Goal: Navigation & Orientation: Find specific page/section

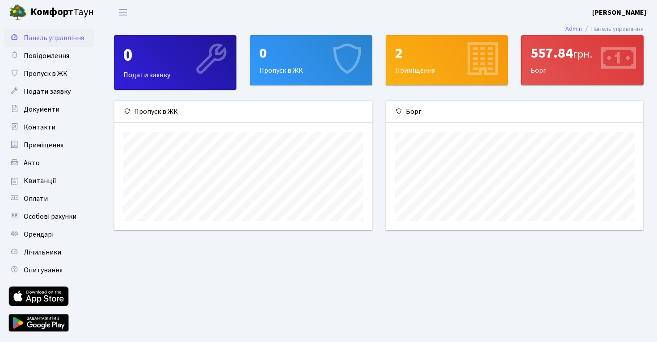
scroll to position [129, 257]
click at [35, 203] on span "Оплати" at bounding box center [36, 199] width 24 height 10
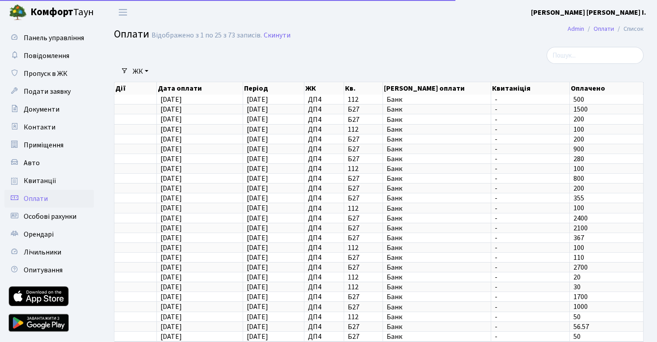
select select "25"
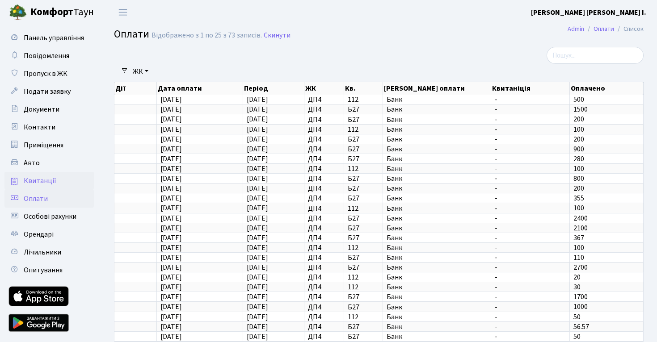
click at [42, 186] on span "Квитанції" at bounding box center [40, 181] width 33 height 10
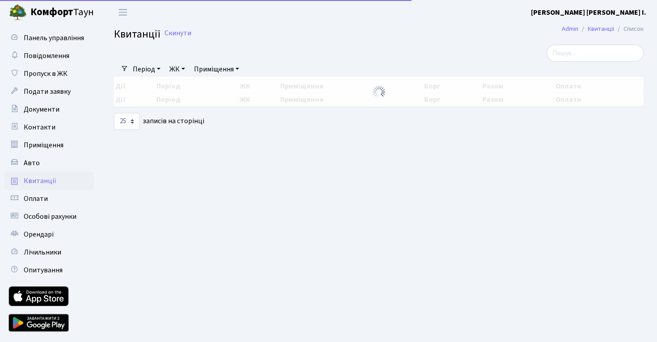
select select "25"
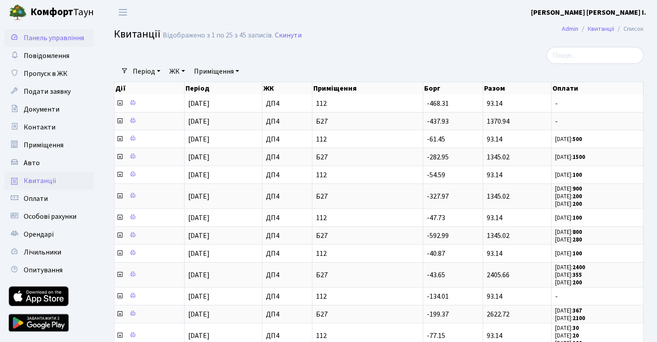
click at [34, 32] on link "Панель управління" at bounding box center [48, 38] width 89 height 18
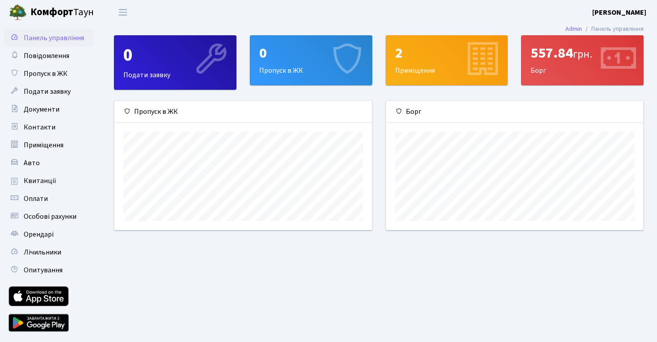
scroll to position [129, 257]
